Goal: Transaction & Acquisition: Purchase product/service

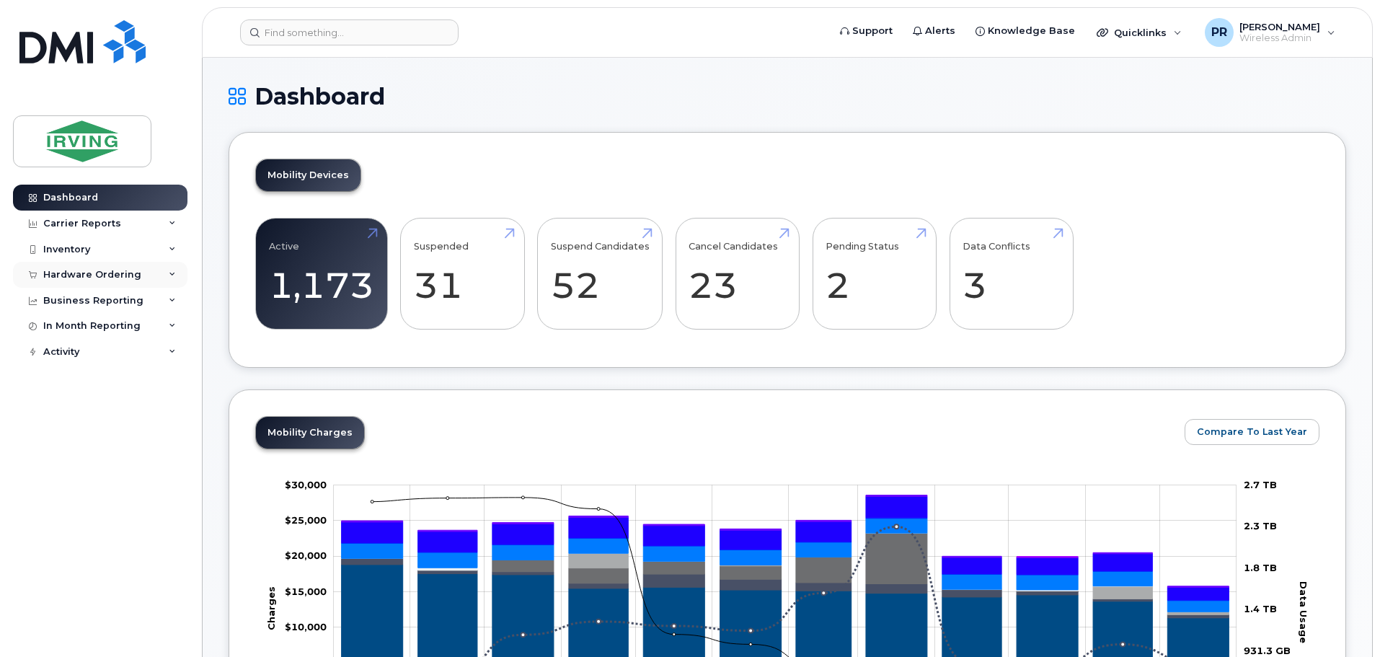
click at [77, 274] on div "Hardware Ordering" at bounding box center [92, 275] width 98 height 12
click at [77, 324] on div "Orders" at bounding box center [67, 328] width 35 height 13
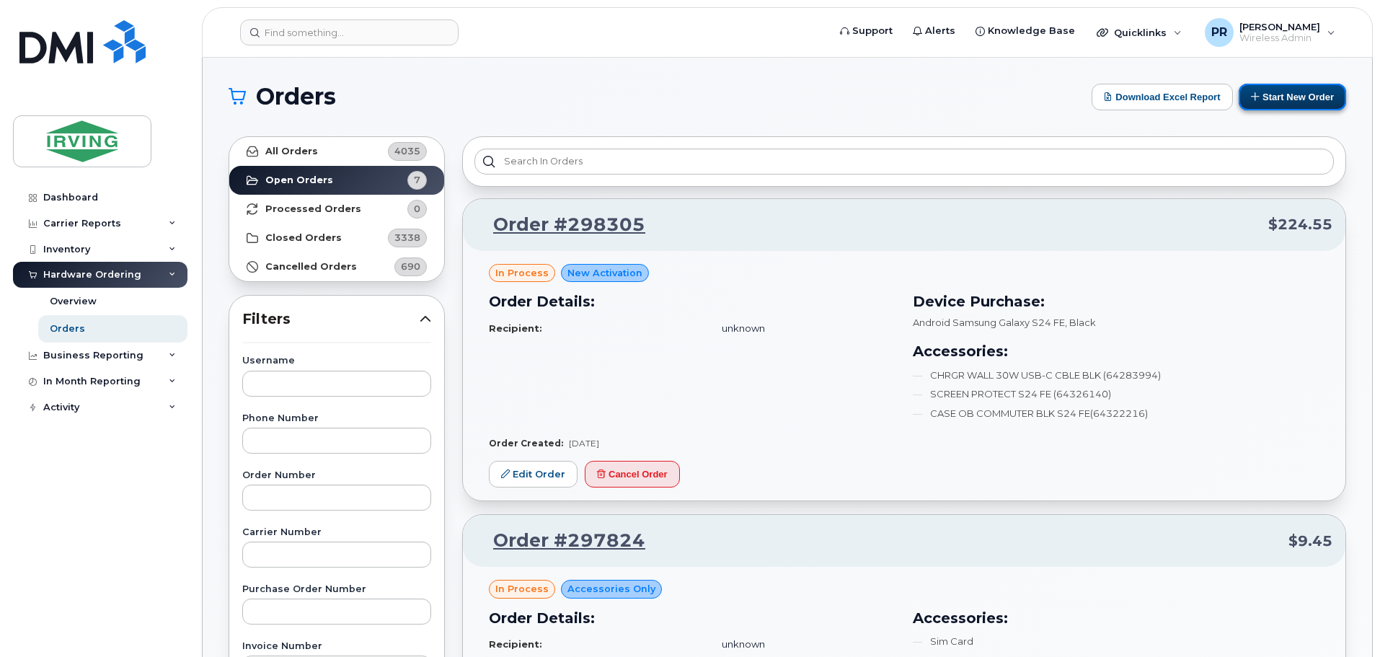
click at [1260, 92] on button "Start New Order" at bounding box center [1291, 97] width 107 height 27
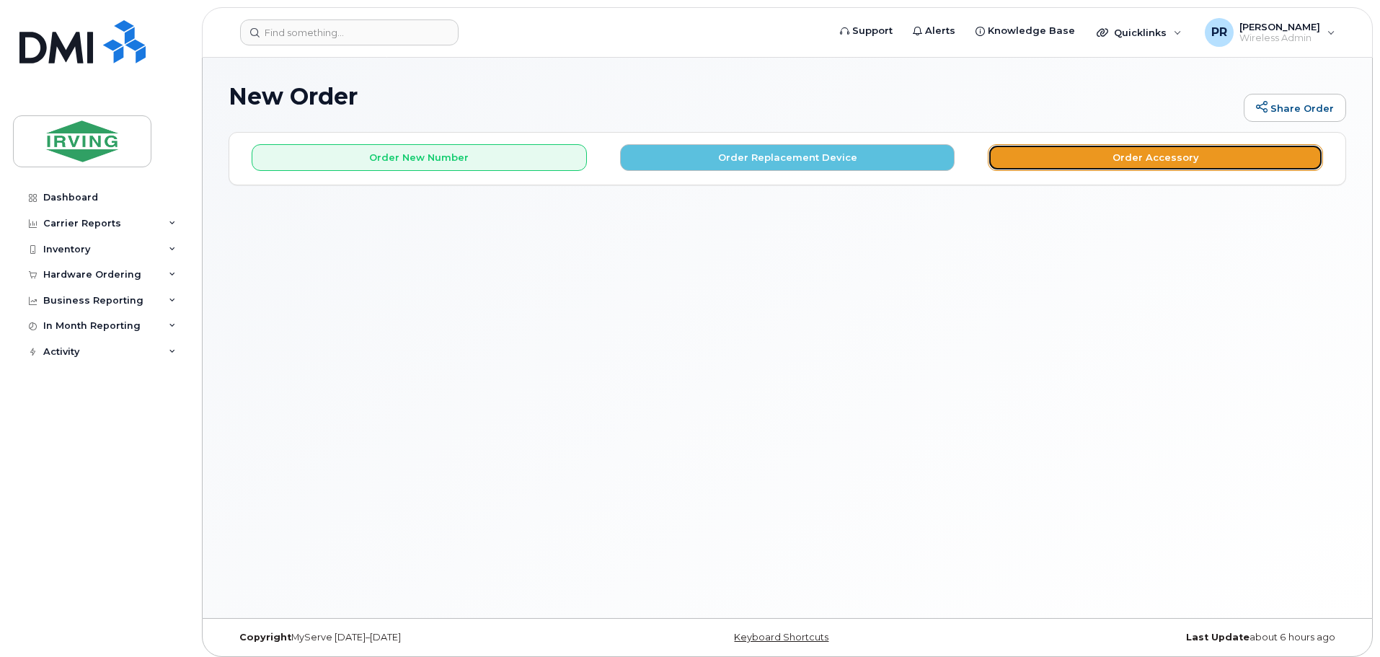
click at [1107, 149] on button "Order Accessory" at bounding box center [1155, 157] width 335 height 27
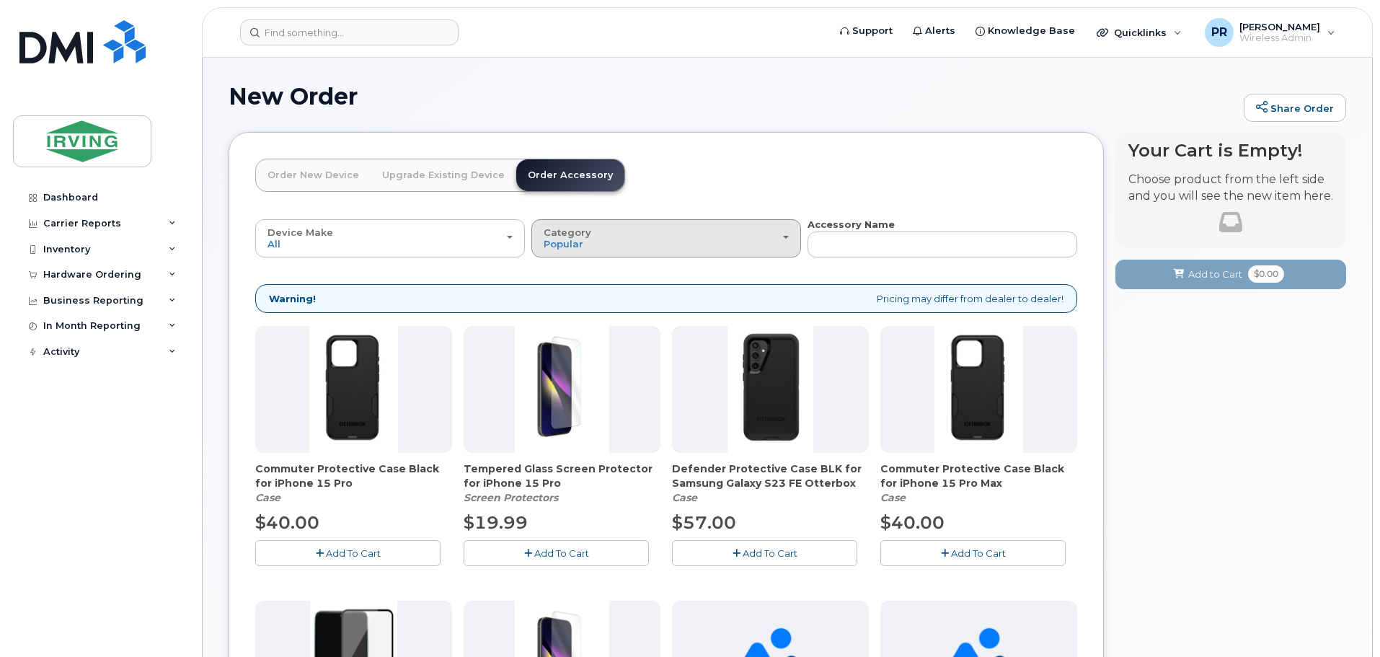
click at [581, 234] on span "Category" at bounding box center [568, 232] width 48 height 12
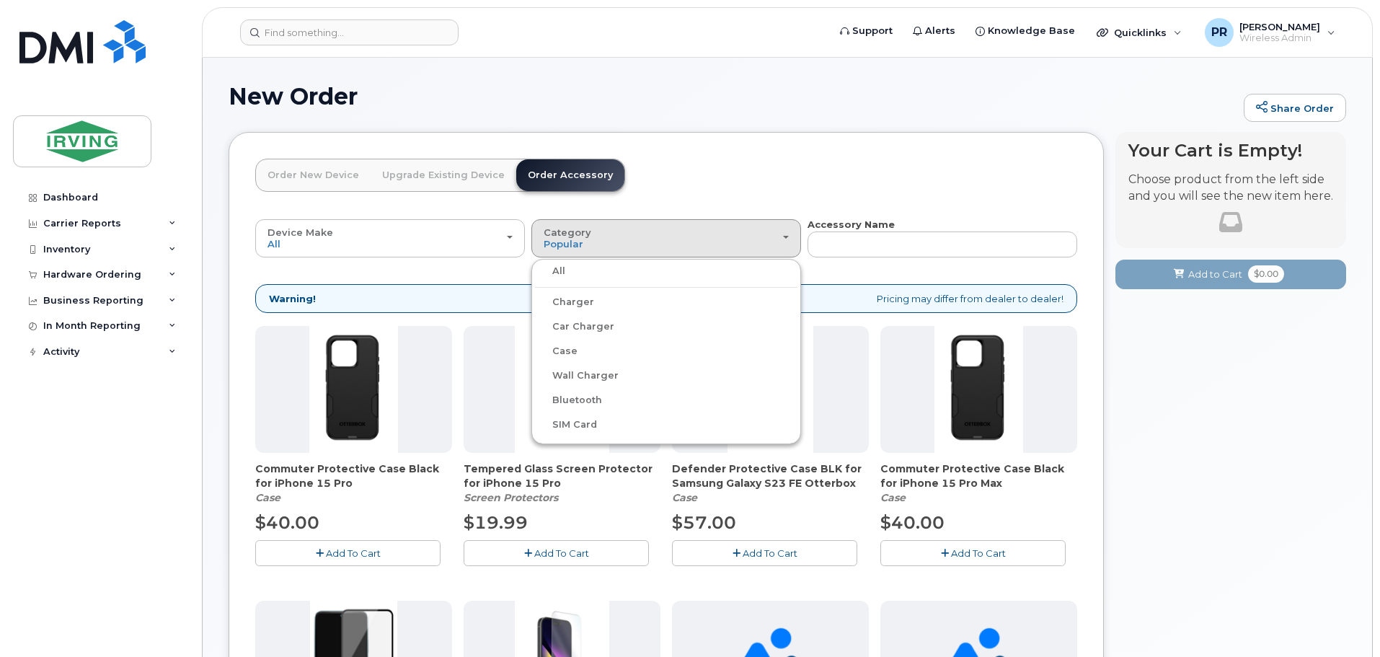
click at [583, 307] on label "Charger" at bounding box center [564, 301] width 59 height 17
click at [0, 0] on input "Charger" at bounding box center [0, 0] width 0 height 0
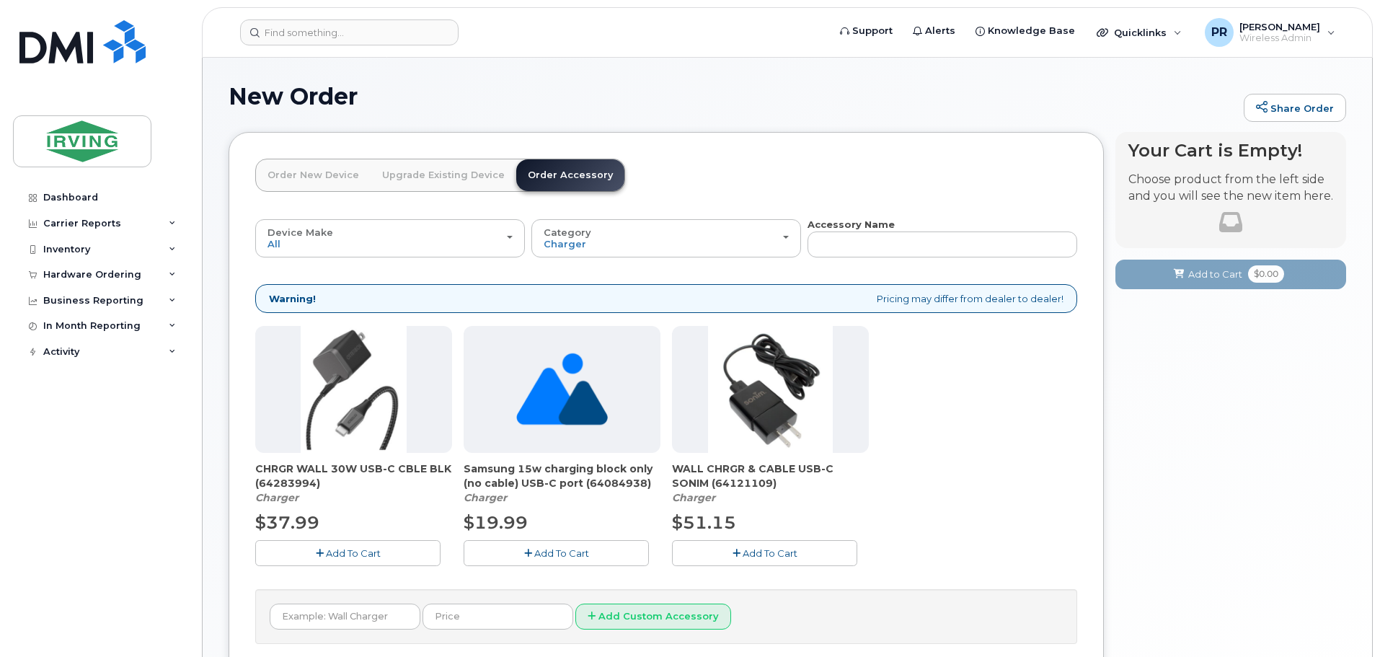
scroll to position [72, 0]
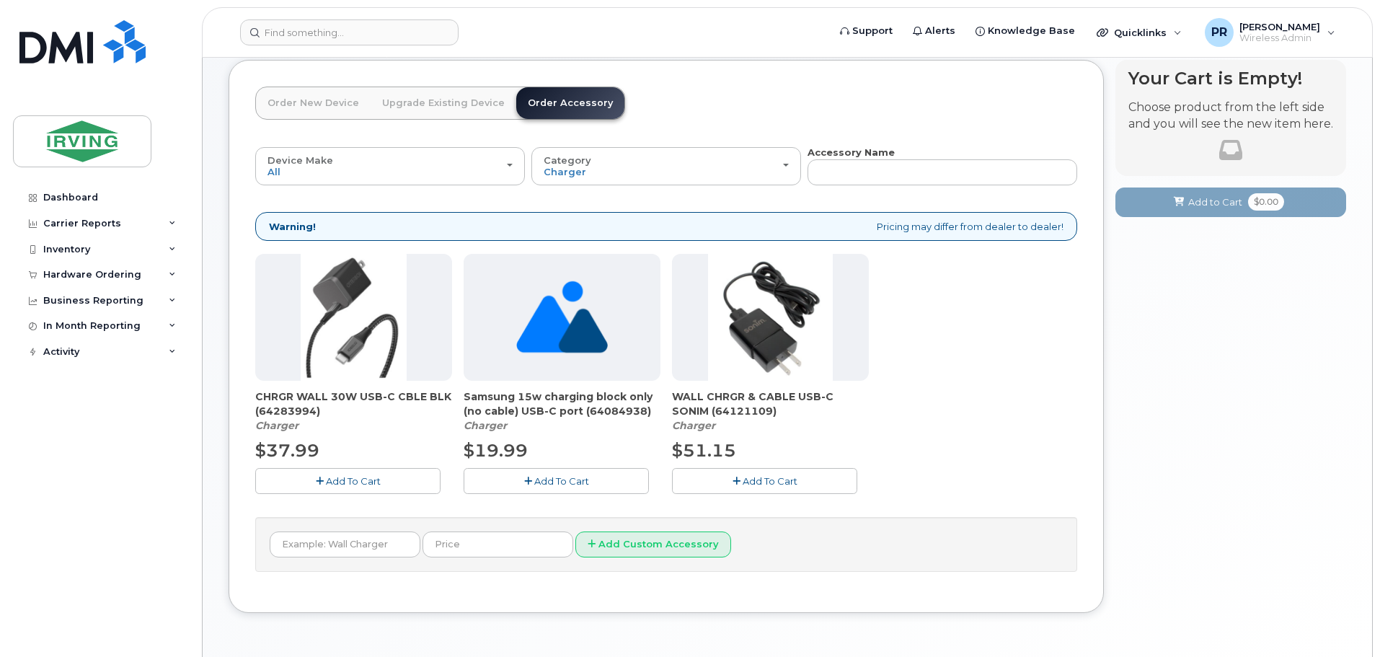
click at [337, 480] on span "Add To Cart" at bounding box center [353, 481] width 55 height 12
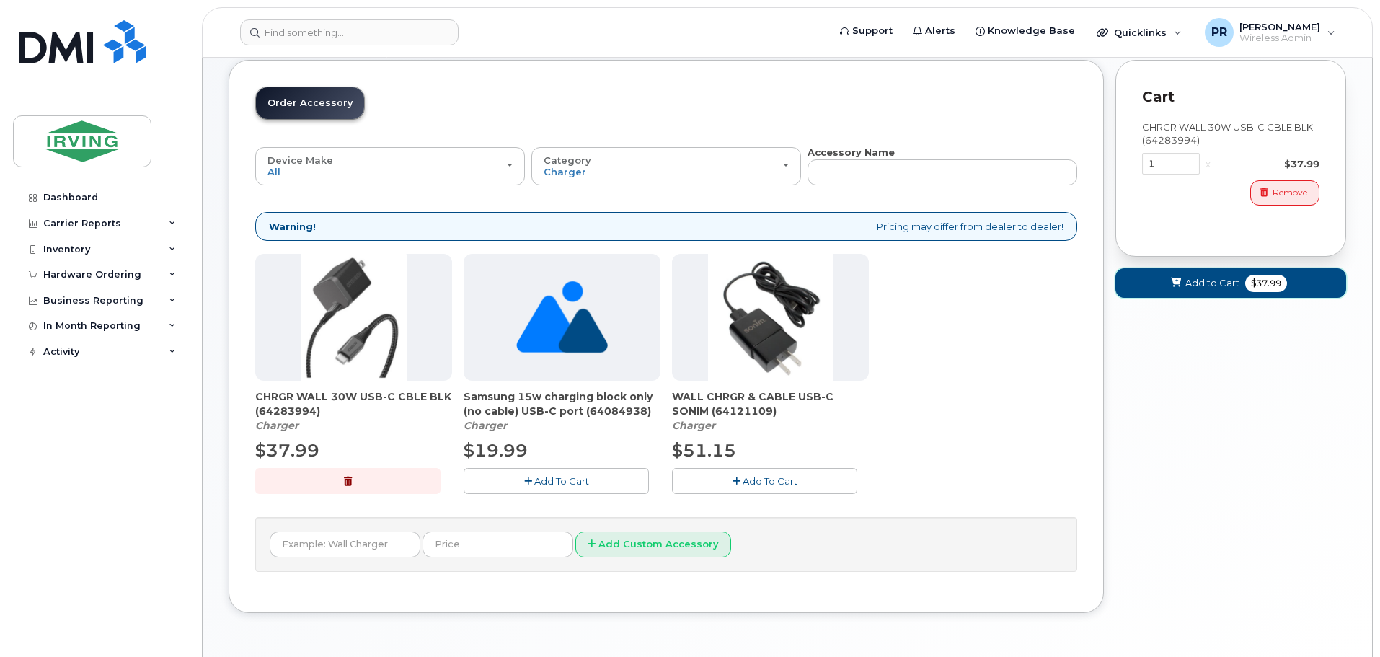
click at [1260, 283] on span "$37.99" at bounding box center [1266, 283] width 42 height 17
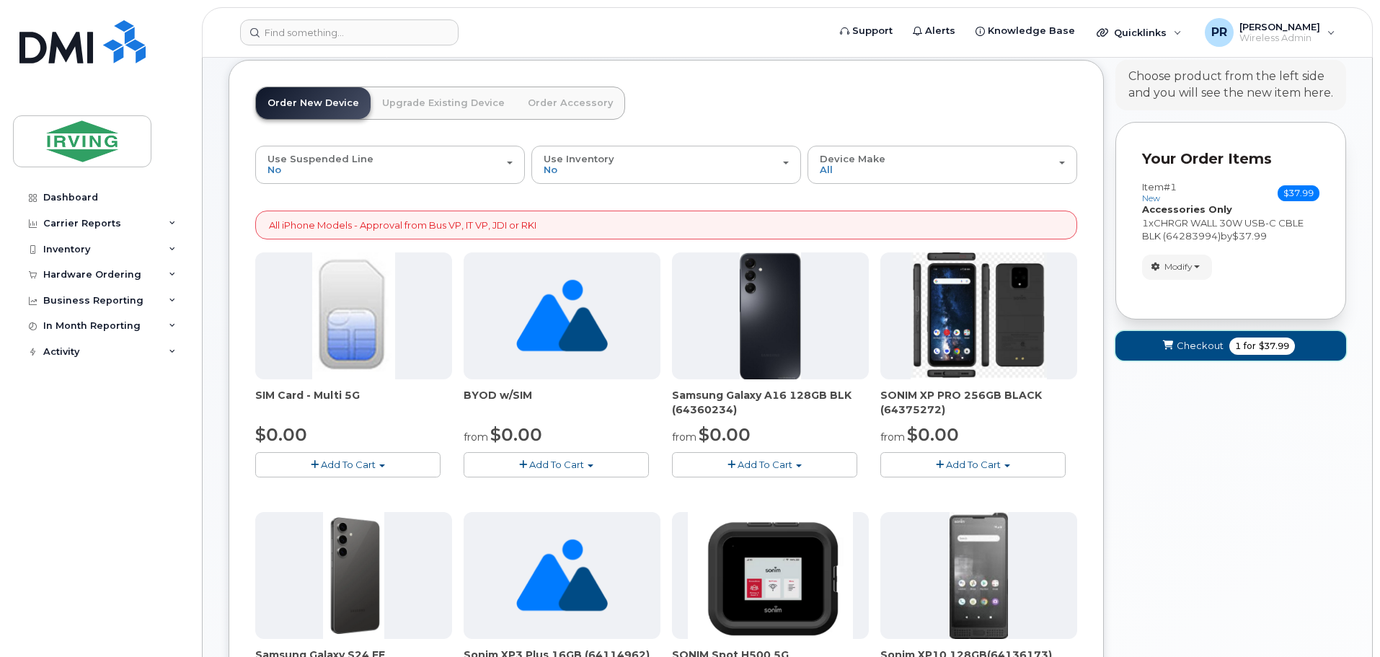
click at [1222, 344] on span "Checkout" at bounding box center [1199, 346] width 47 height 14
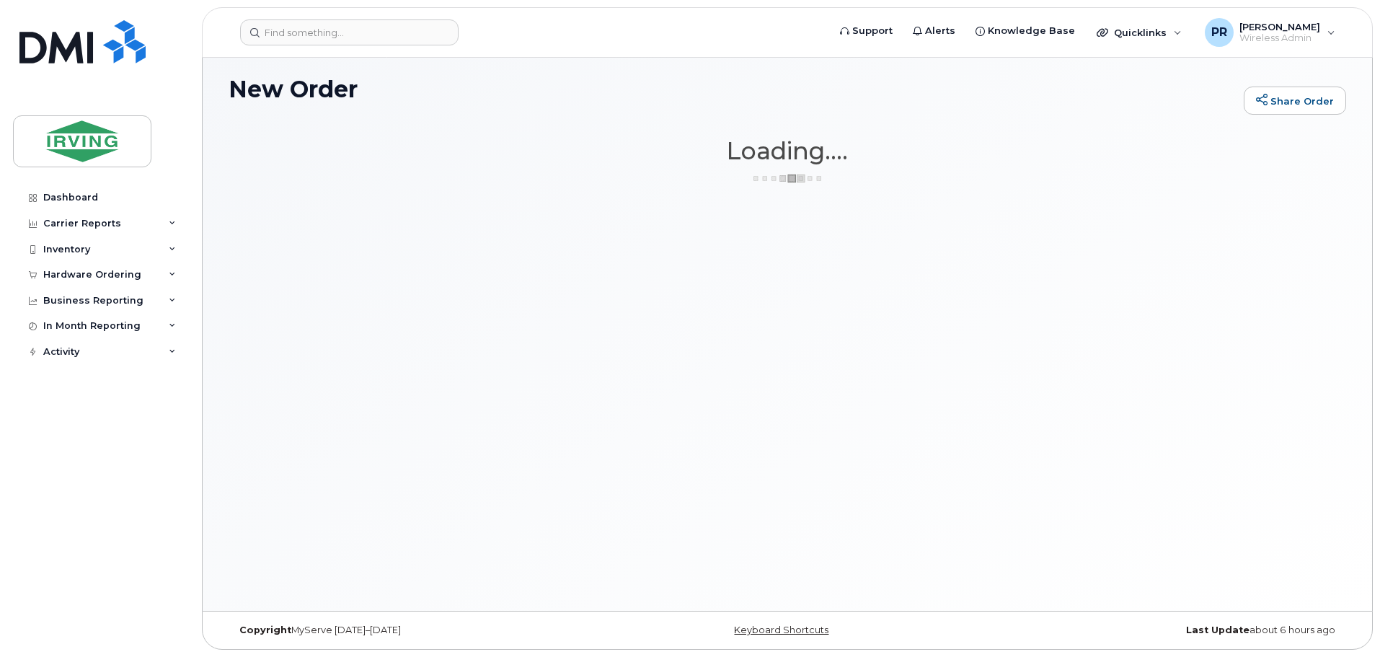
scroll to position [7, 0]
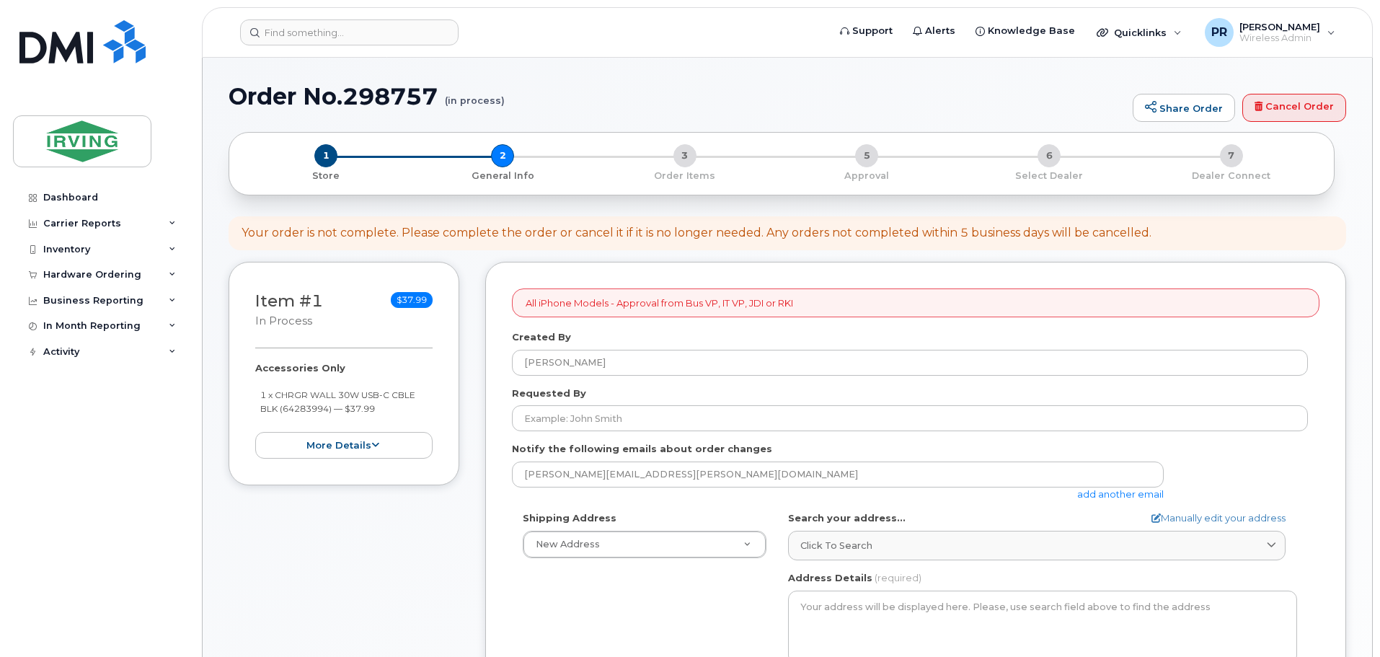
select select
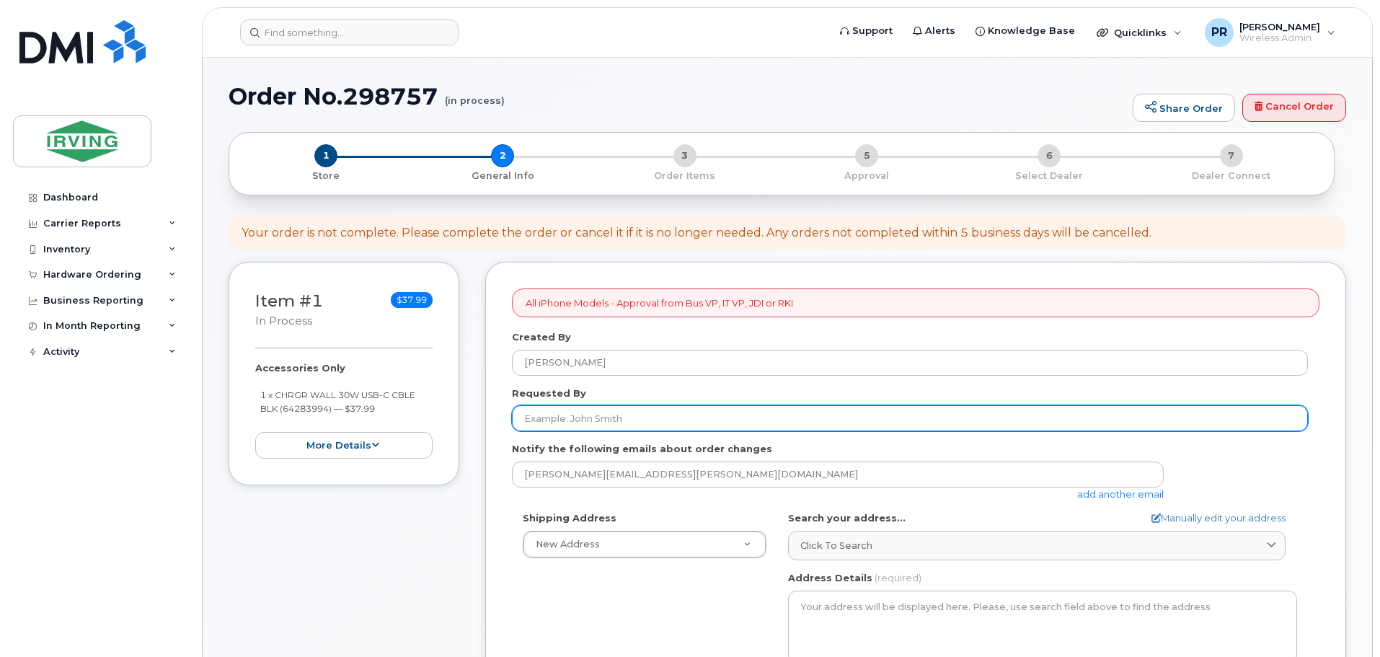
click at [603, 417] on input "Requested By" at bounding box center [910, 418] width 796 height 26
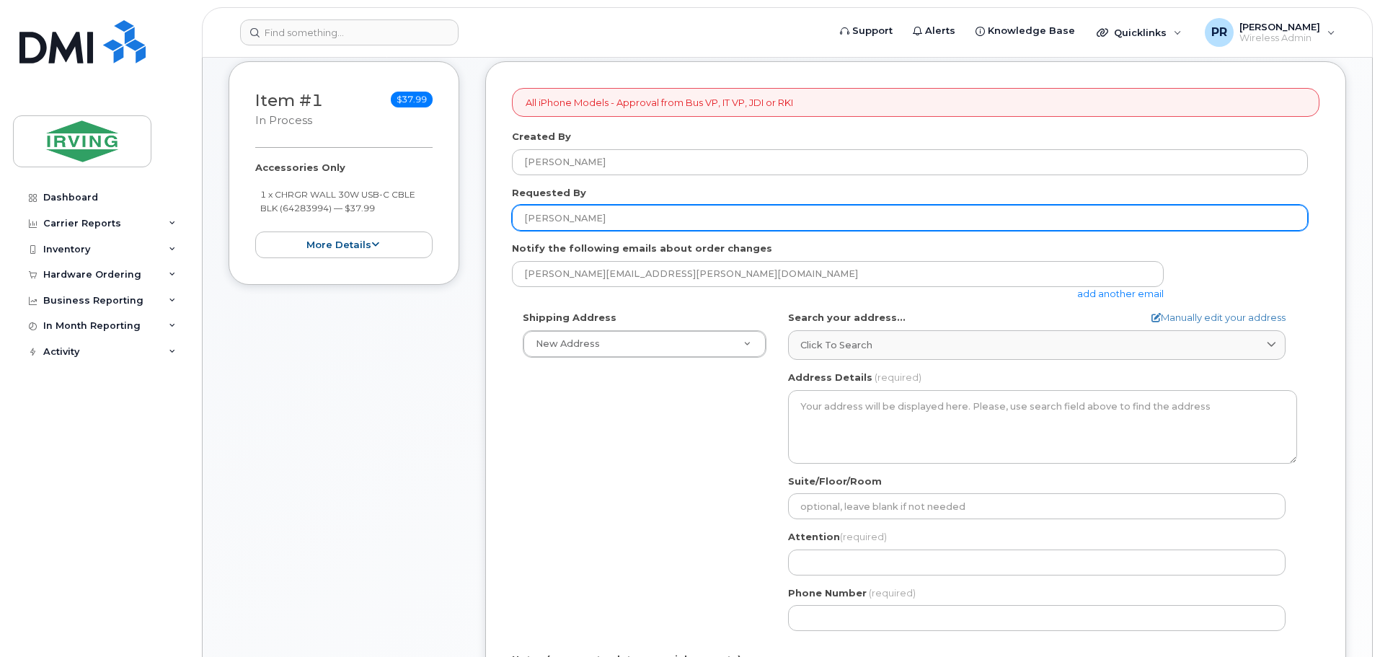
scroll to position [288, 0]
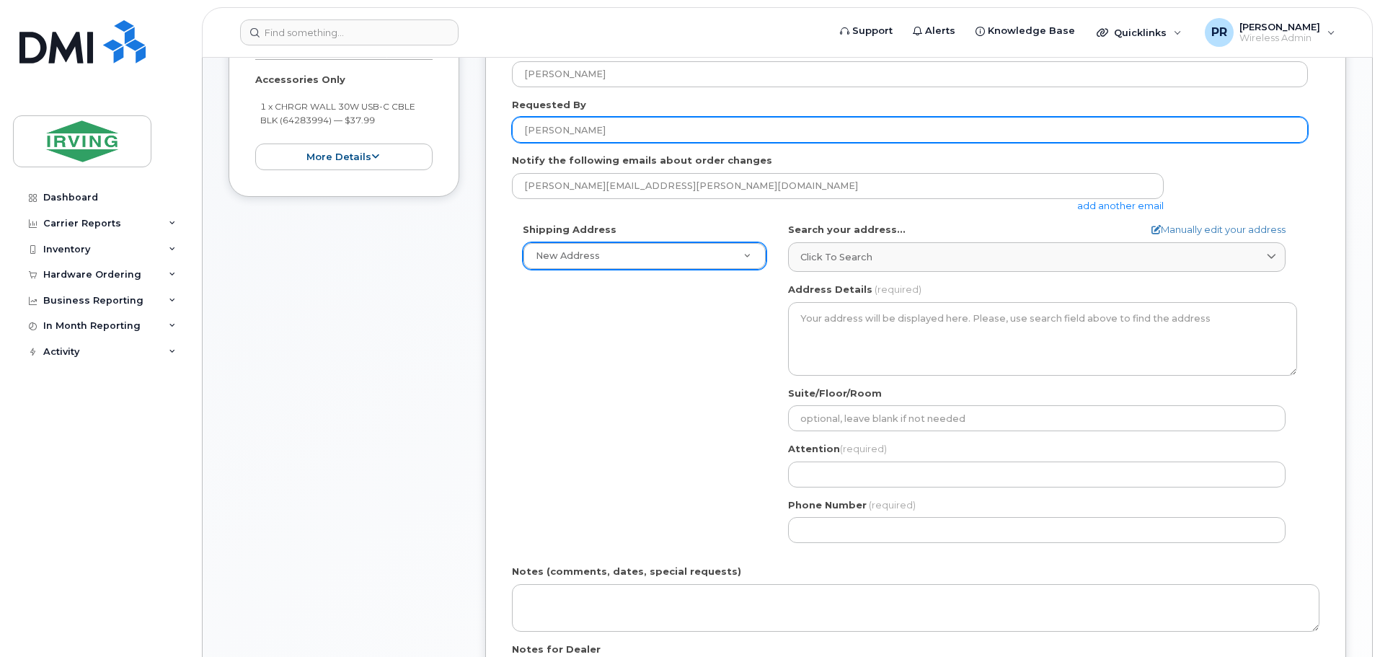
type input "[PERSON_NAME]"
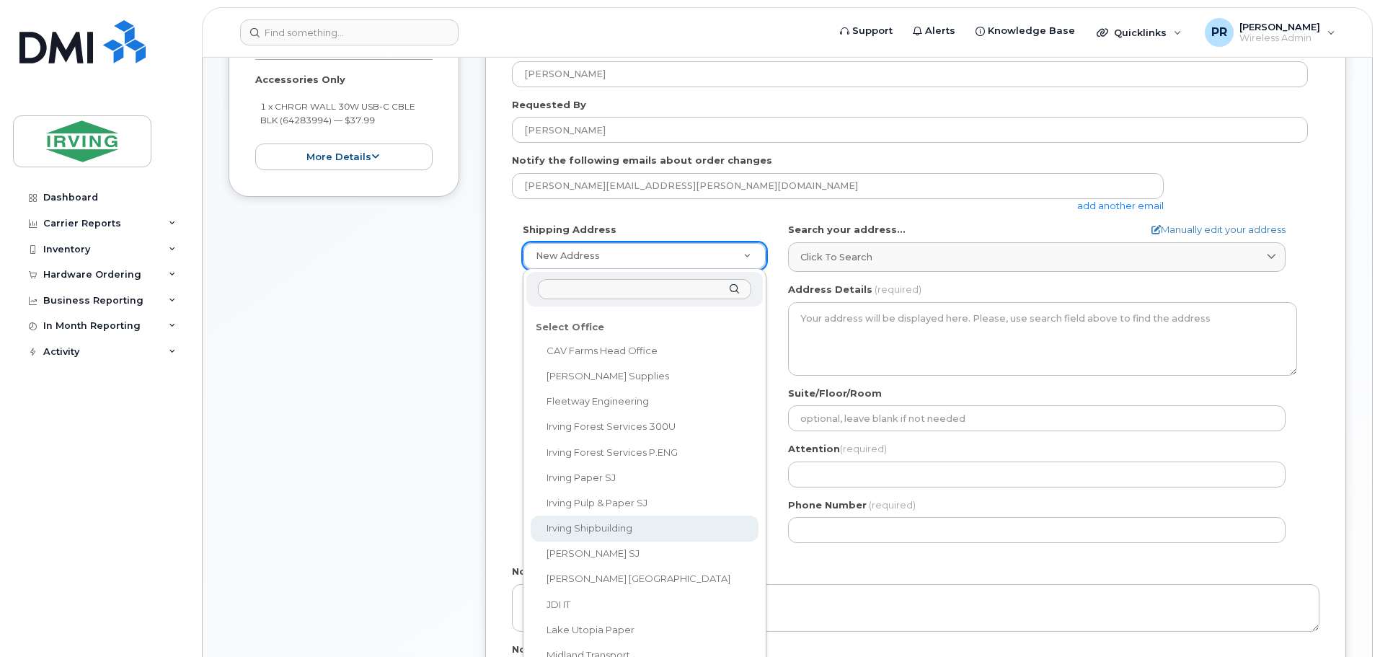
scroll to position [71, 0]
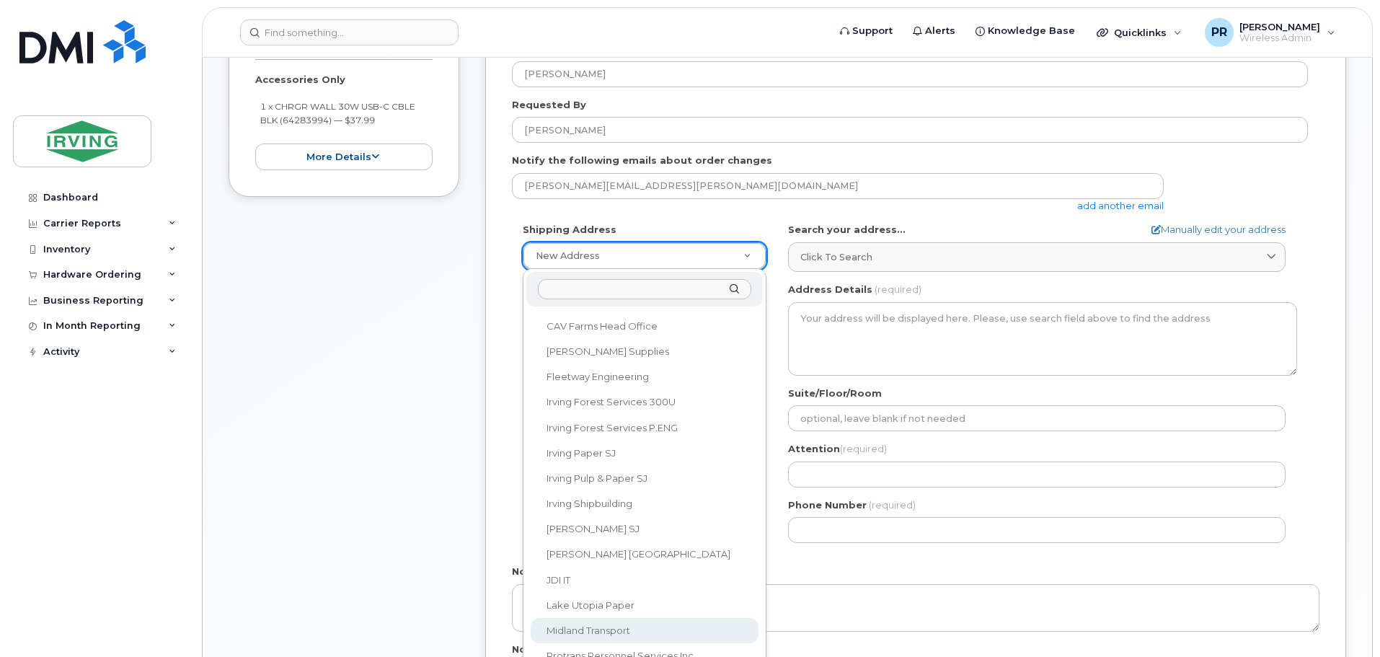
select select
type textarea "100 Prom Midland DIEPPE NB E1A 6X4 CANADA Dieppe New Brunswick E1A 6X4"
type input "[PERSON_NAME]"
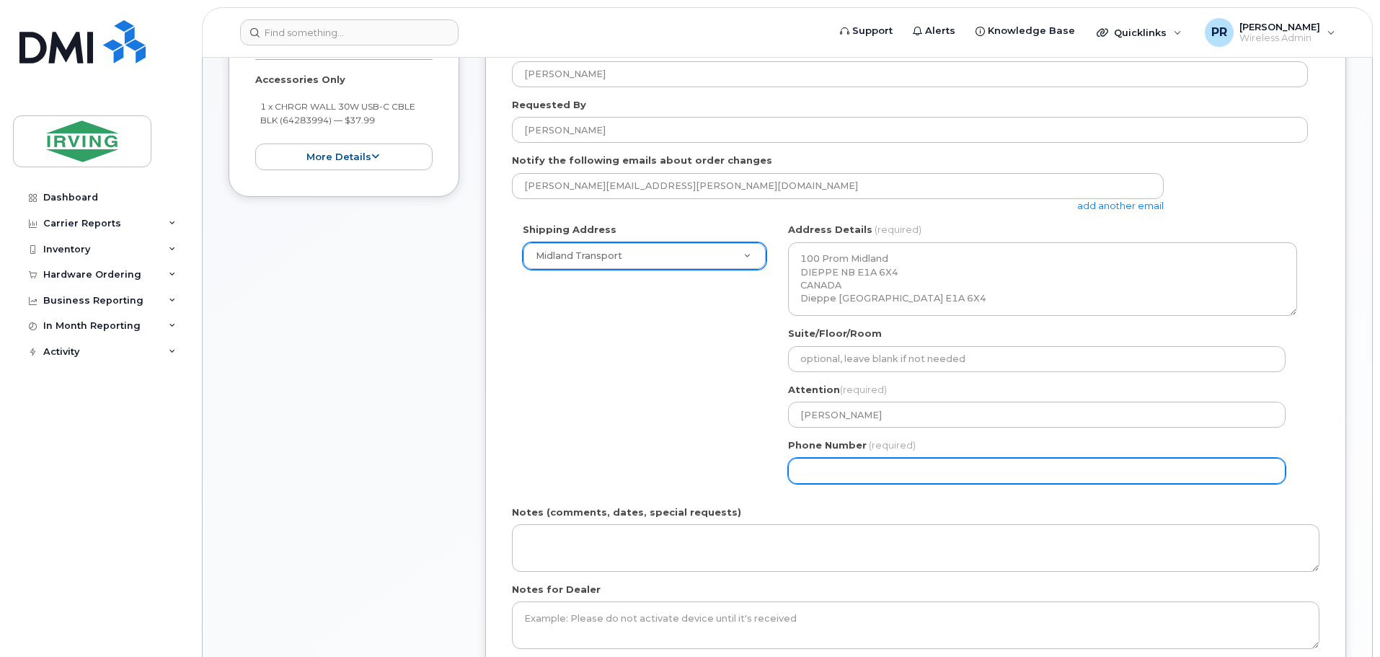
click at [842, 471] on input "Phone Number" at bounding box center [1036, 471] width 497 height 26
select select
type input "506859562"
select select
type input "5068595622"
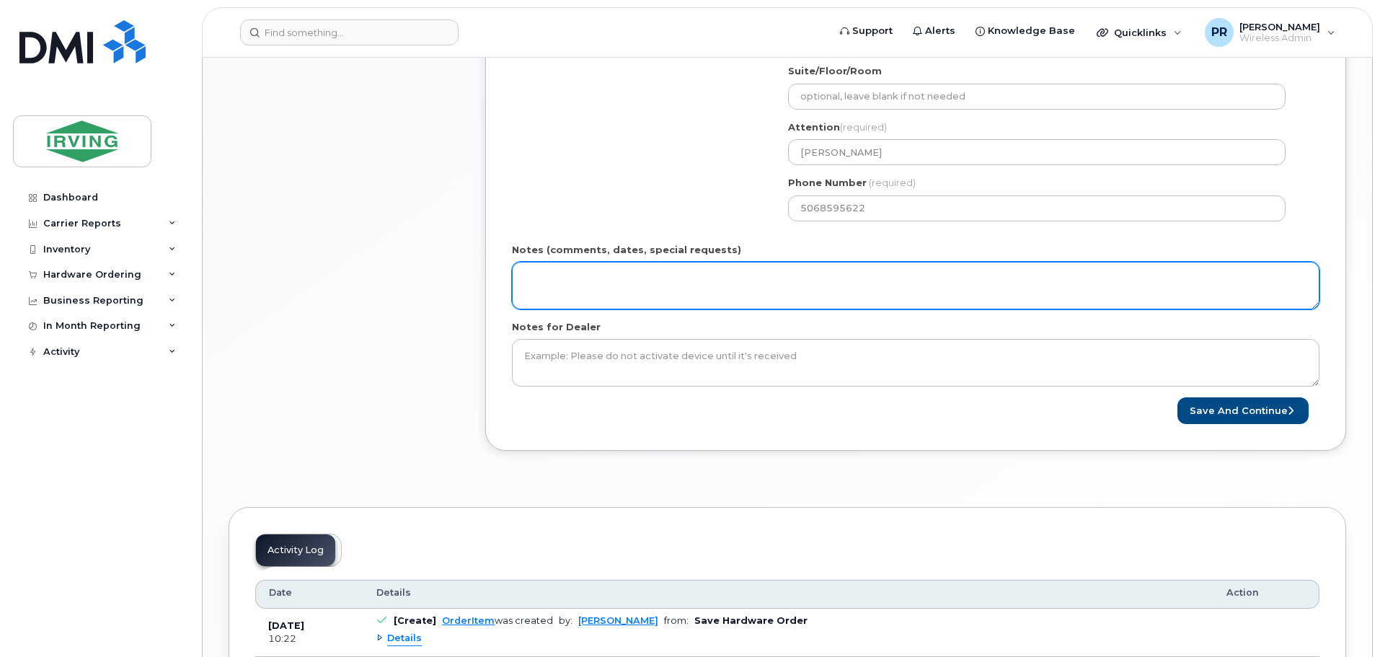
scroll to position [577, 0]
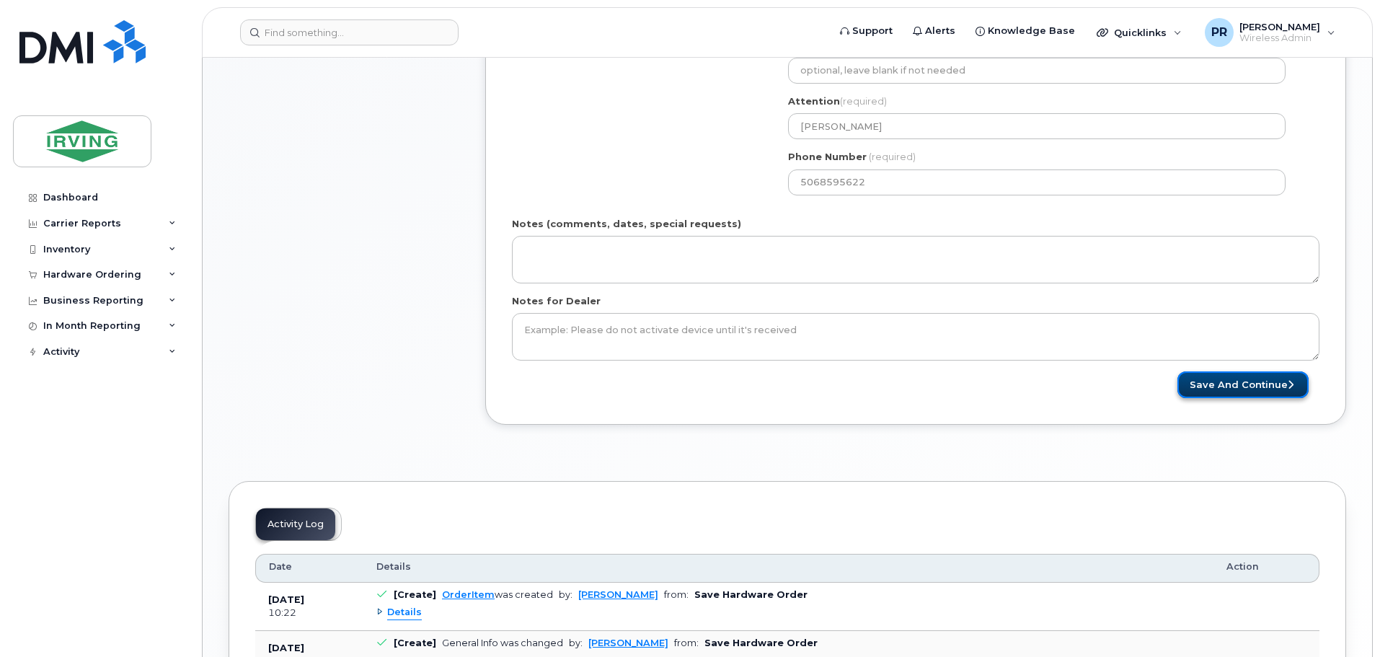
click at [1220, 383] on button "Save and Continue" at bounding box center [1242, 384] width 131 height 27
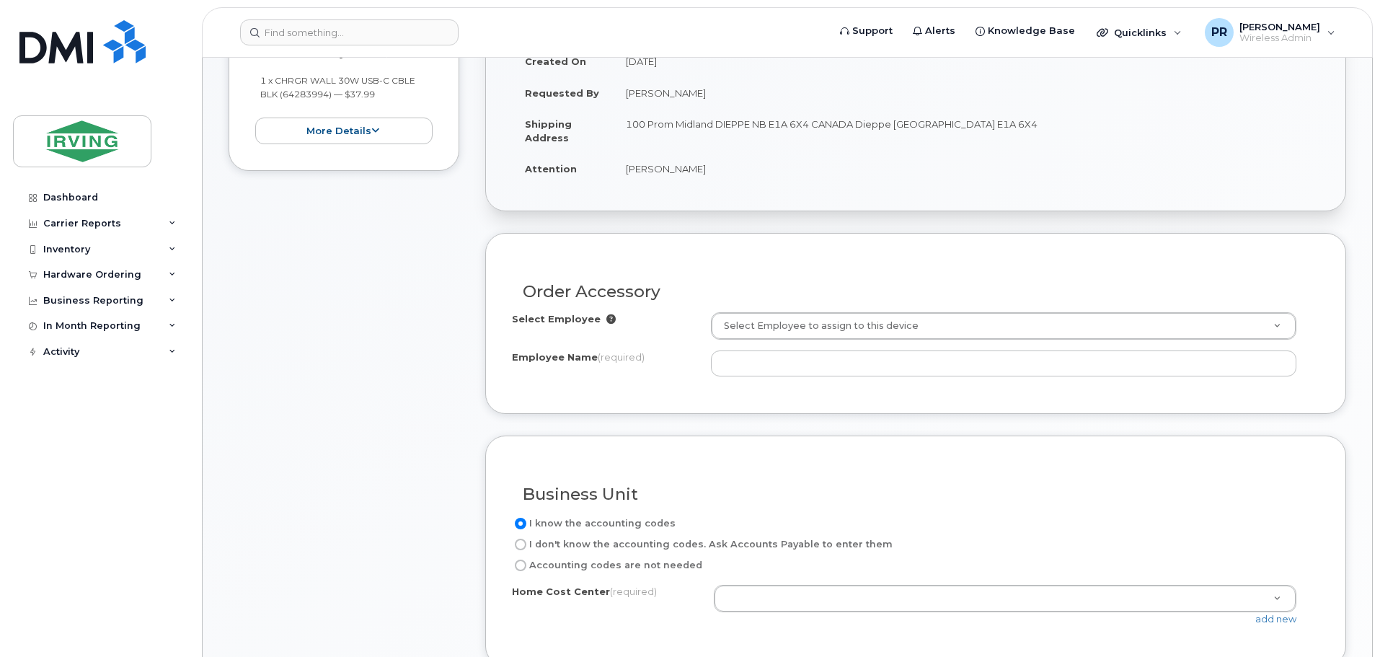
scroll to position [360, 0]
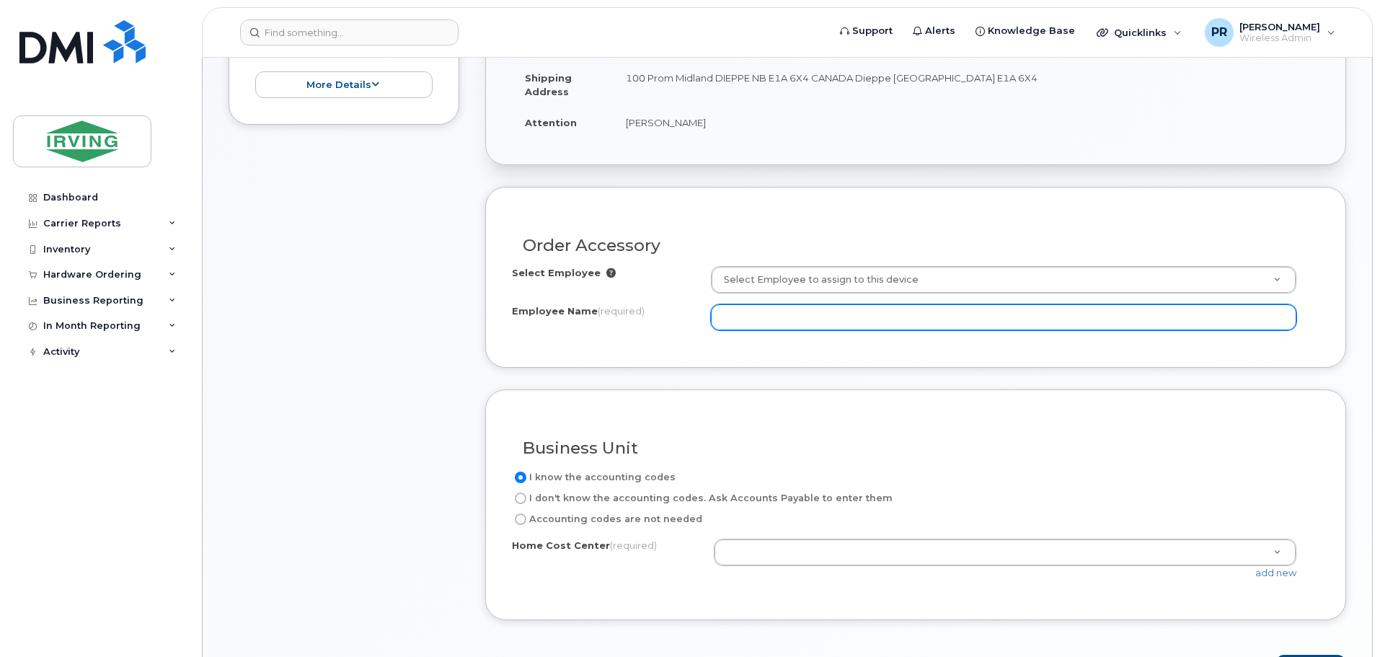
click at [781, 314] on input "Employee Name (required)" at bounding box center [1003, 317] width 585 height 26
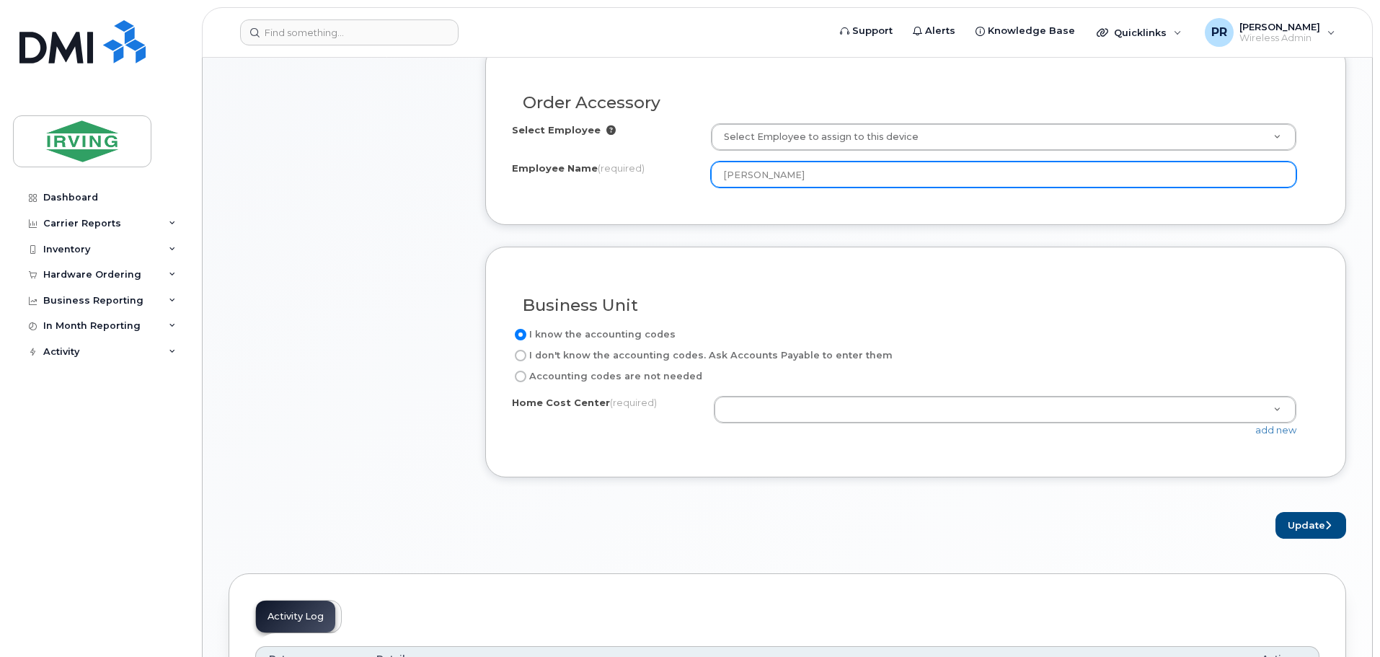
scroll to position [505, 0]
type input "[PERSON_NAME]"
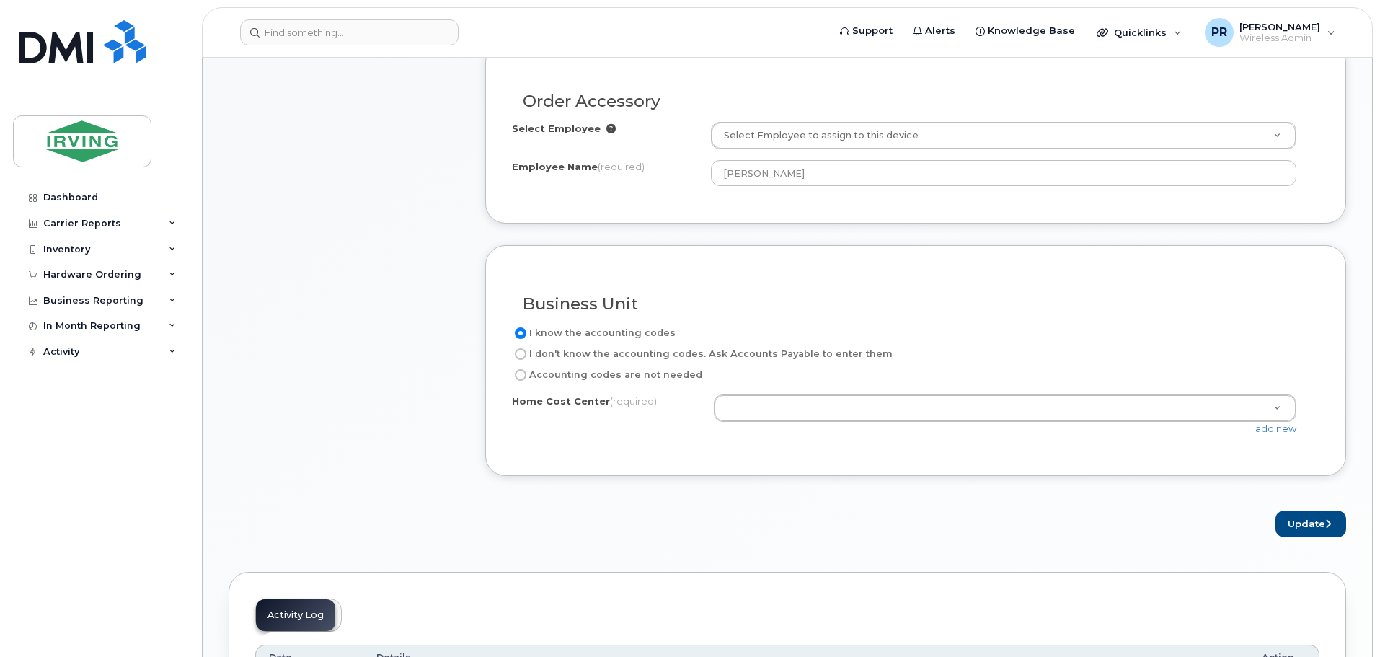
click at [555, 373] on label "Accounting codes are not needed" at bounding box center [607, 374] width 190 height 17
click at [526, 373] on input "Accounting codes are not needed" at bounding box center [521, 375] width 12 height 12
radio input "true"
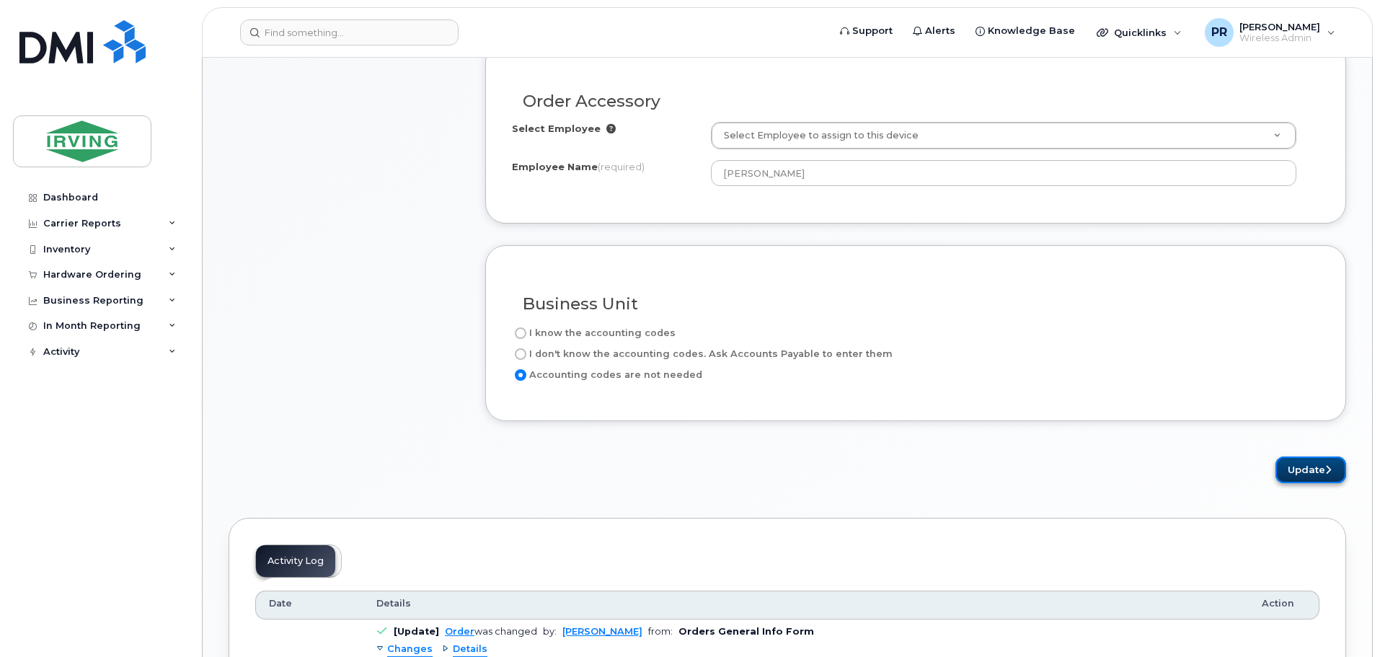
click at [1296, 469] on button "Update" at bounding box center [1310, 469] width 71 height 27
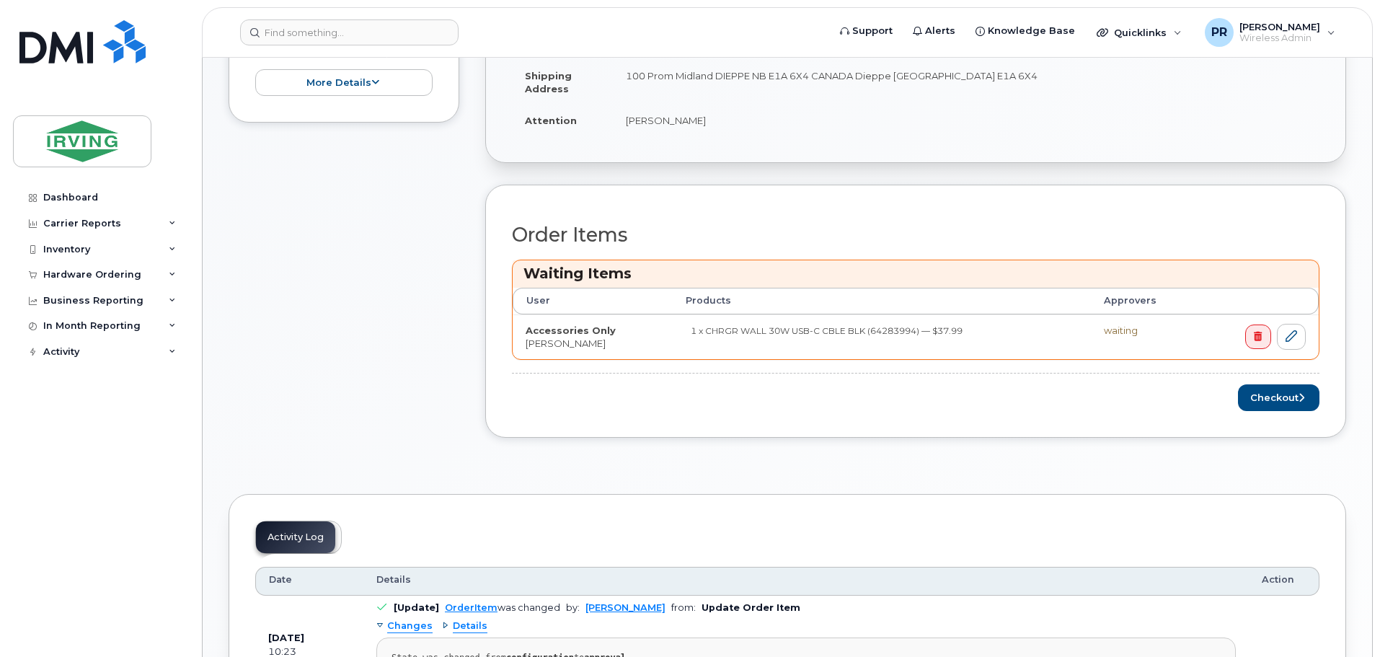
scroll to position [433, 0]
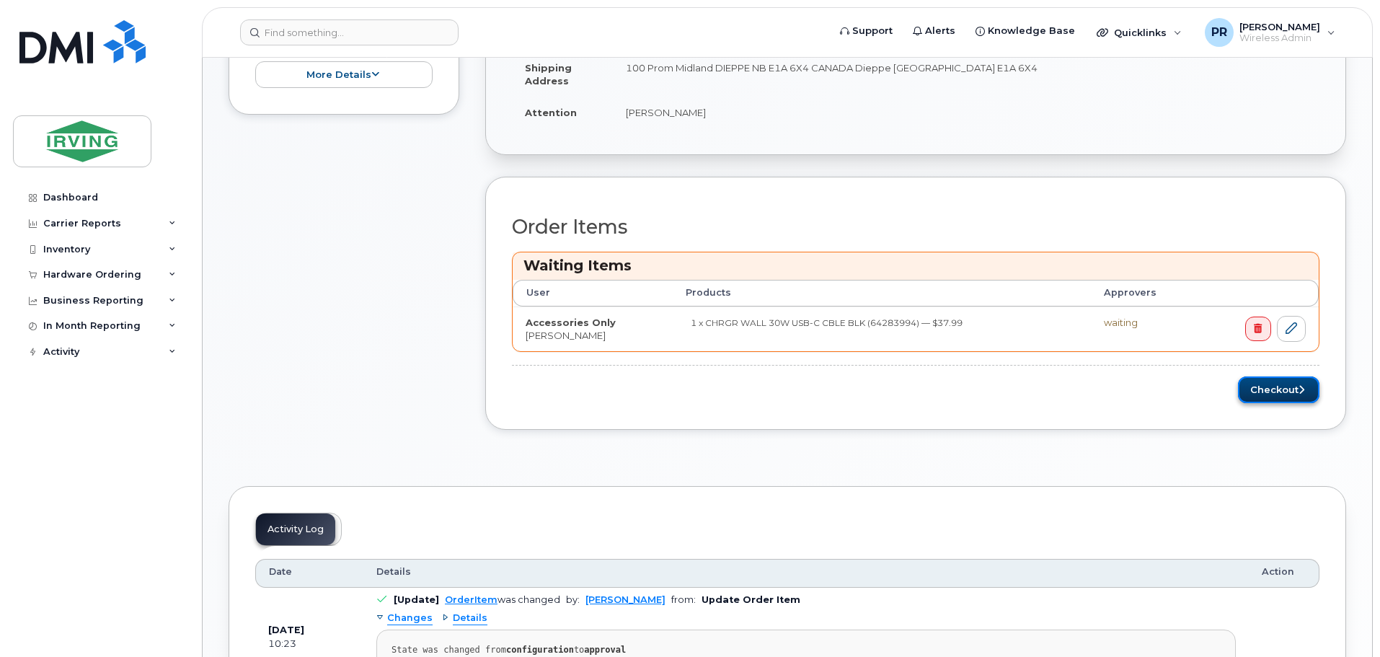
click at [1290, 393] on button "Checkout" at bounding box center [1278, 389] width 81 height 27
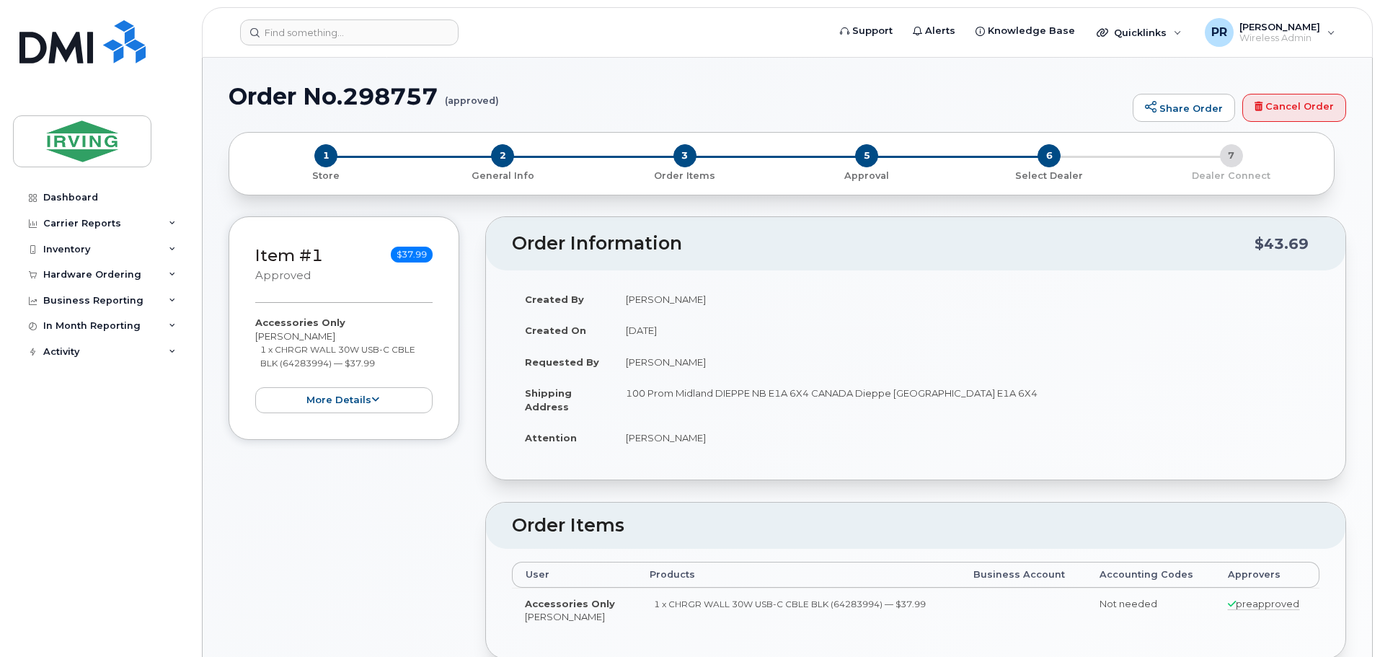
radio input "true"
